Goal: Transaction & Acquisition: Subscribe to service/newsletter

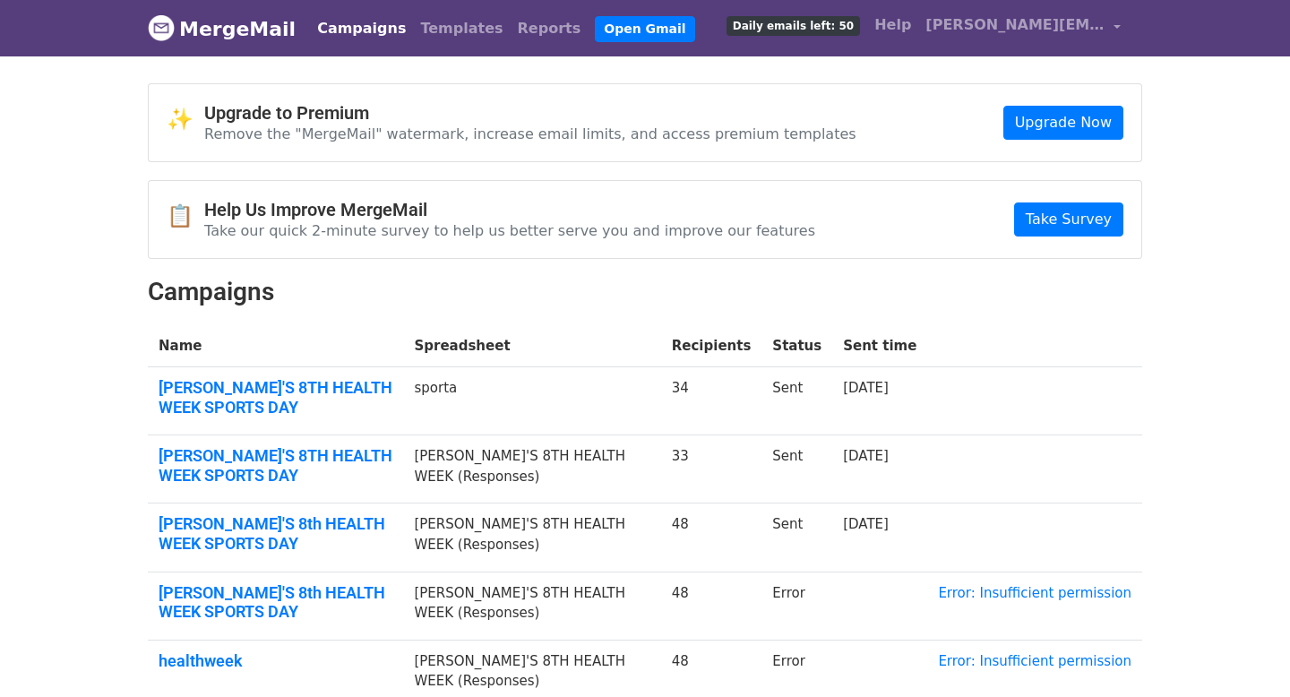
click at [1059, 142] on div "✨ Upgrade to Premium Remove the "MergeMail" watermark, increase email limits, a…" at bounding box center [645, 122] width 993 height 77
click at [1050, 121] on link "Upgrade Now" at bounding box center [1063, 123] width 120 height 34
click at [1027, 108] on link "Upgrade Now" at bounding box center [1063, 123] width 120 height 34
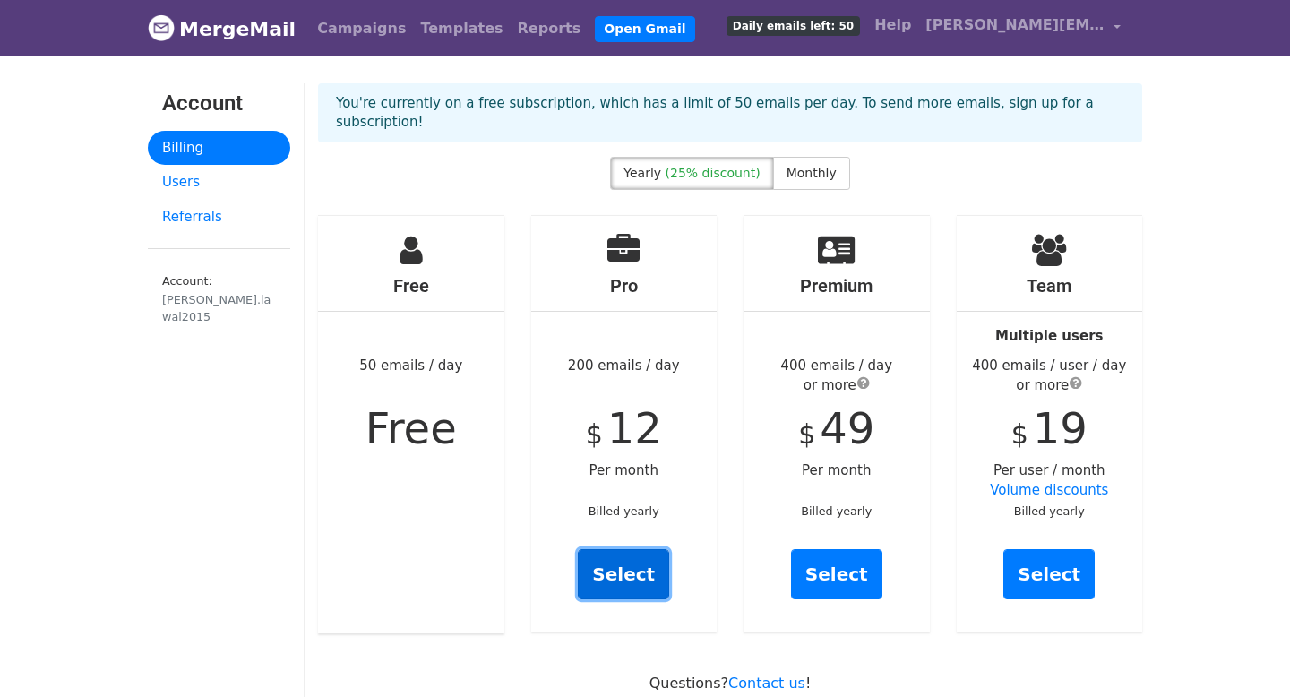
click at [588, 549] on link "Select" at bounding box center [623, 574] width 91 height 50
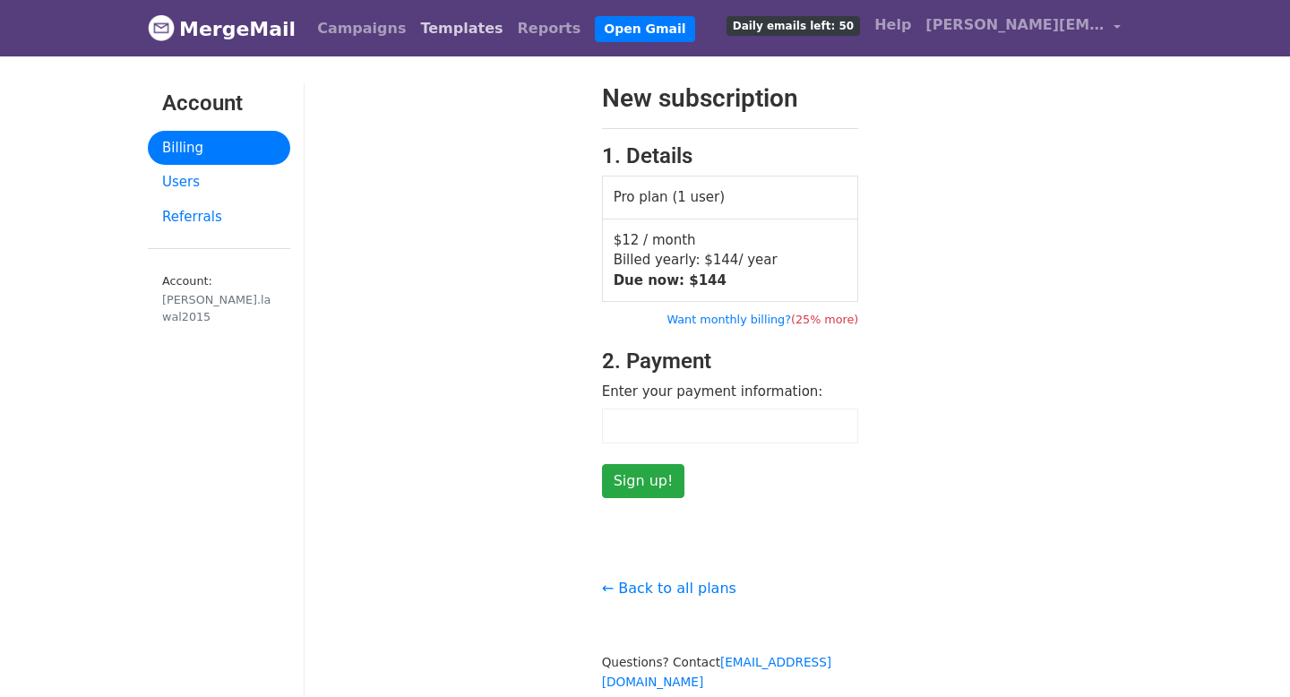
click at [440, 39] on link "Templates" at bounding box center [461, 29] width 97 height 36
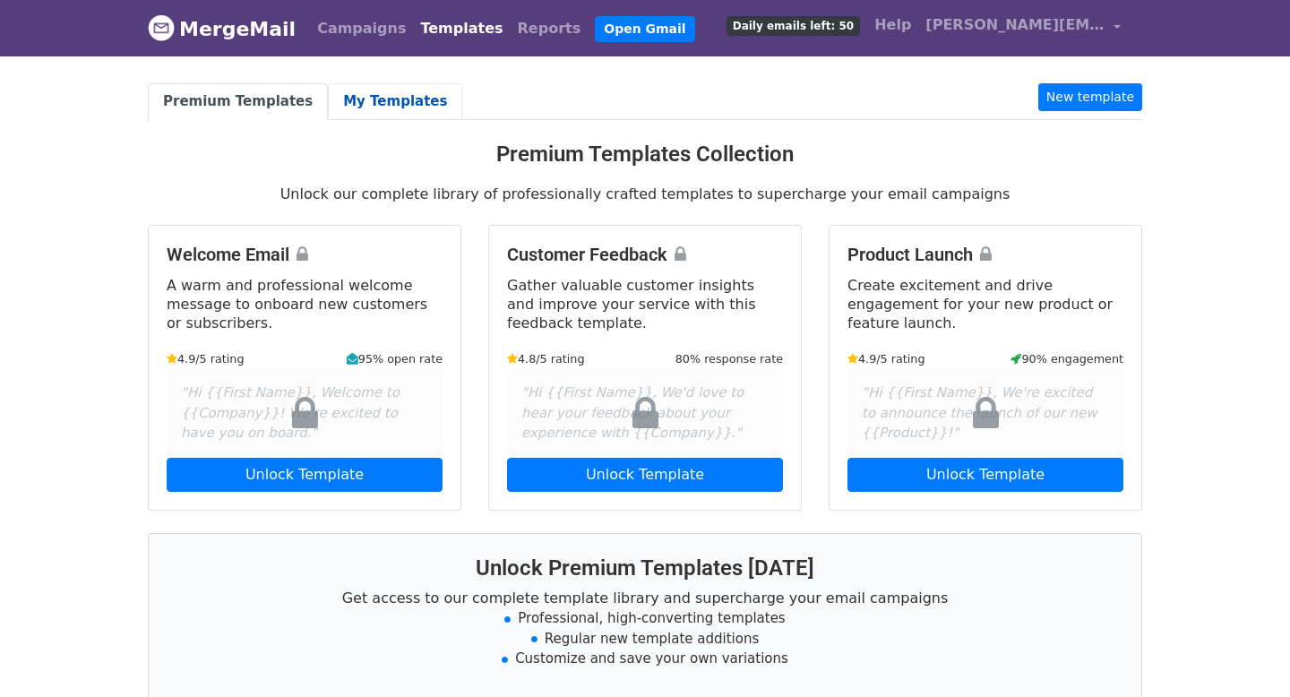
click at [353, 104] on link "My Templates" at bounding box center [395, 101] width 134 height 37
